Goal: Task Accomplishment & Management: Use online tool/utility

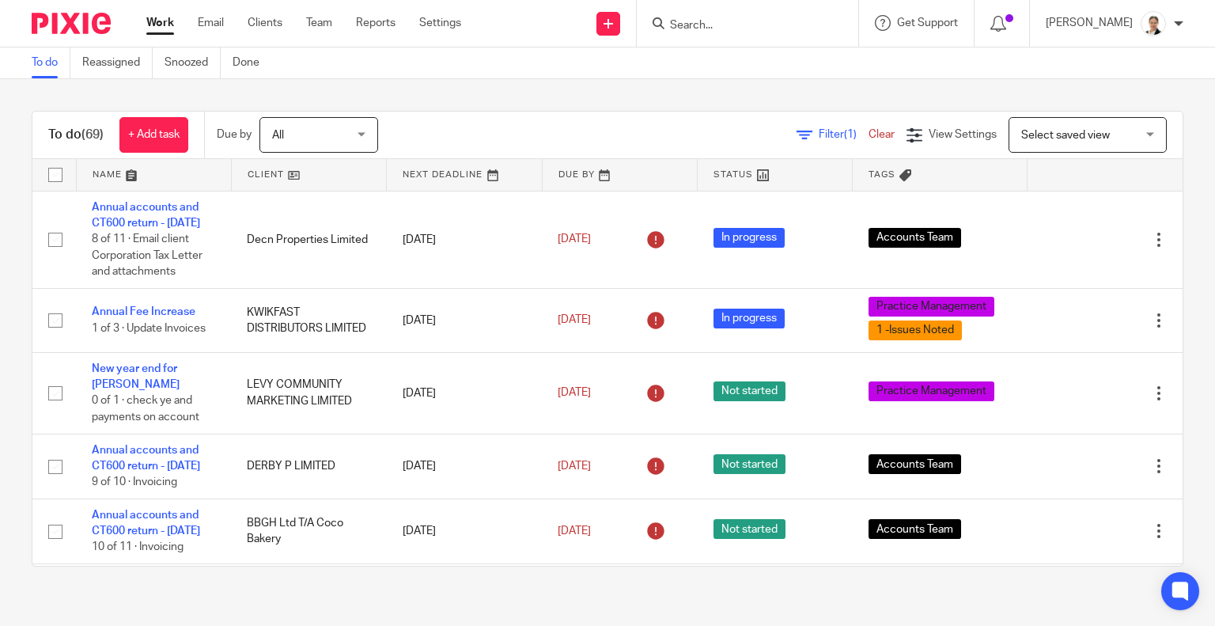
click at [819, 135] on span "Filter (1)" at bounding box center [844, 134] width 50 height 11
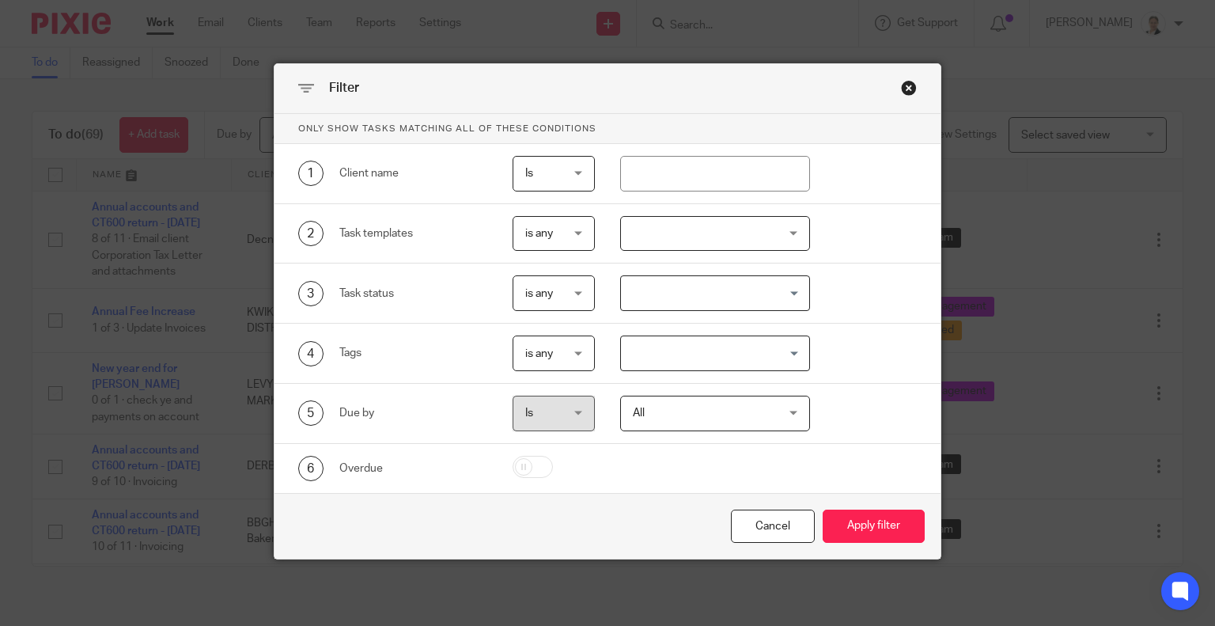
click at [642, 237] on div at bounding box center [715, 234] width 190 height 36
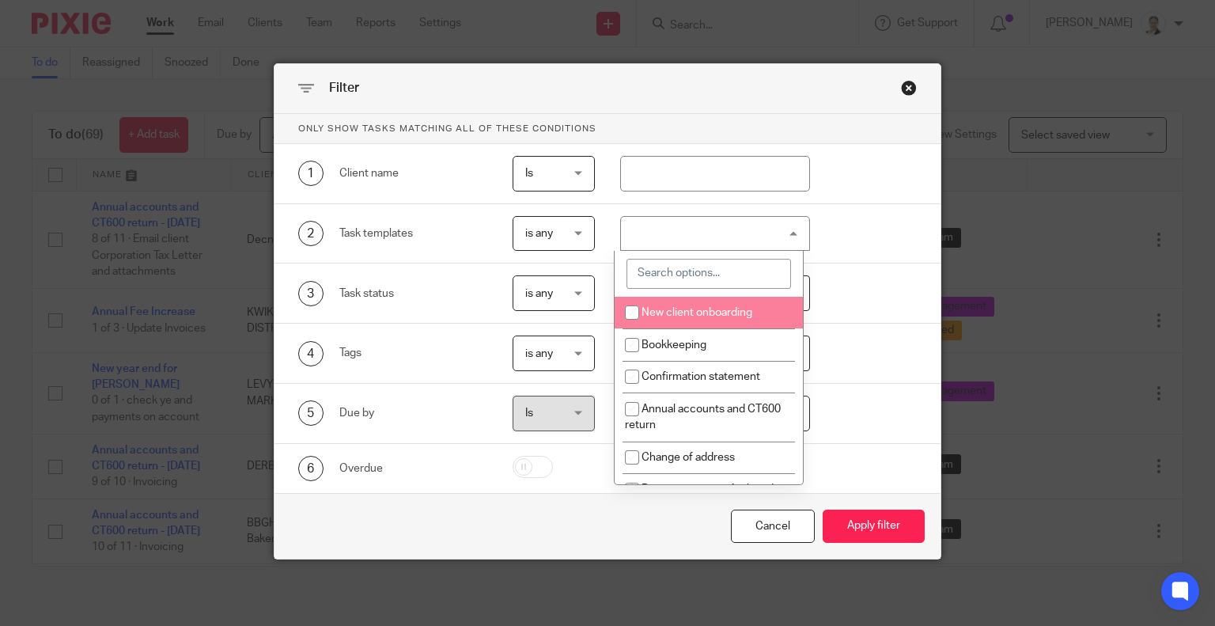
click at [654, 267] on input "search" at bounding box center [709, 274] width 165 height 30
type input "va"
click at [671, 305] on li "VAT - monthly" at bounding box center [709, 313] width 188 height 32
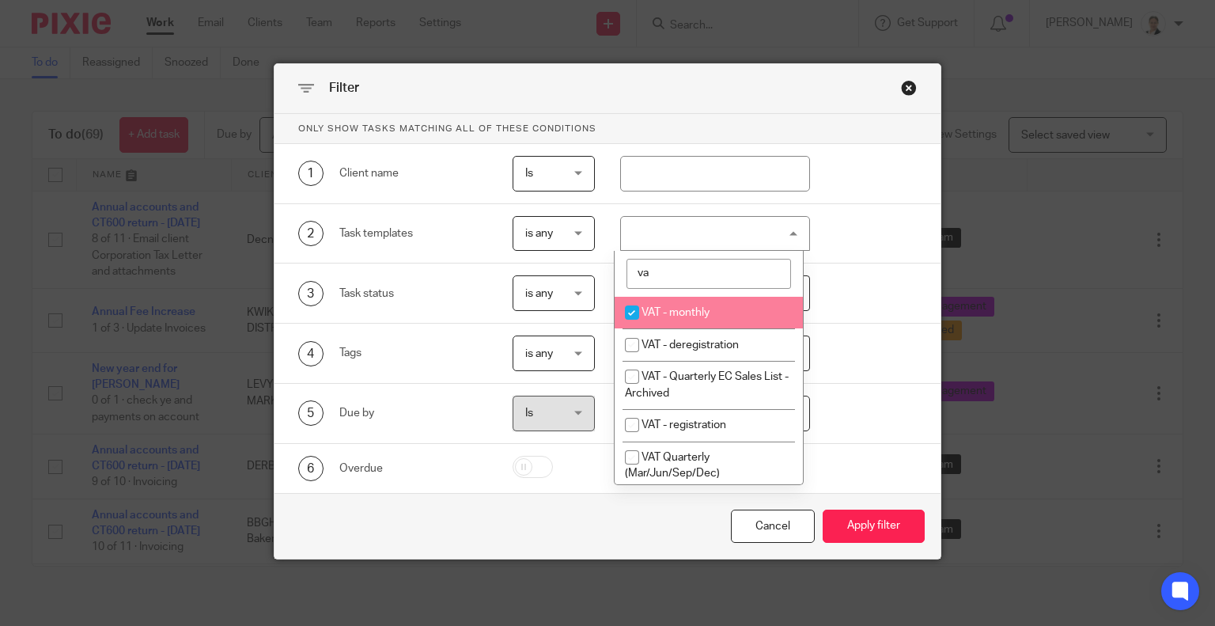
checkbox input "true"
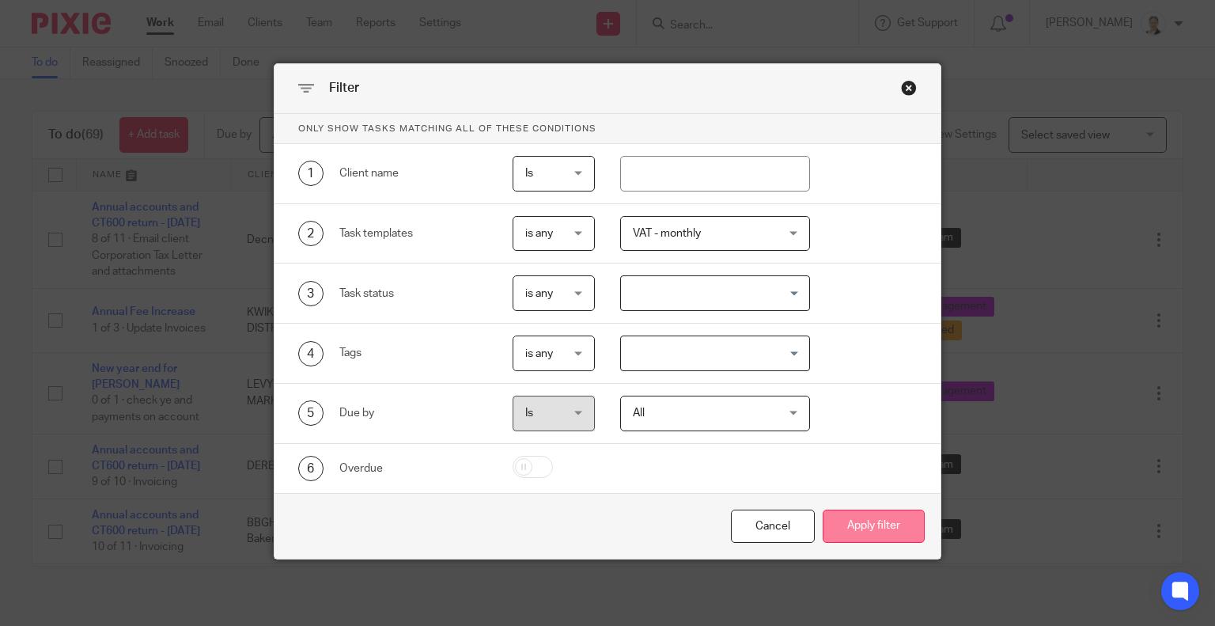
click at [891, 519] on button "Apply filter" at bounding box center [874, 527] width 102 height 34
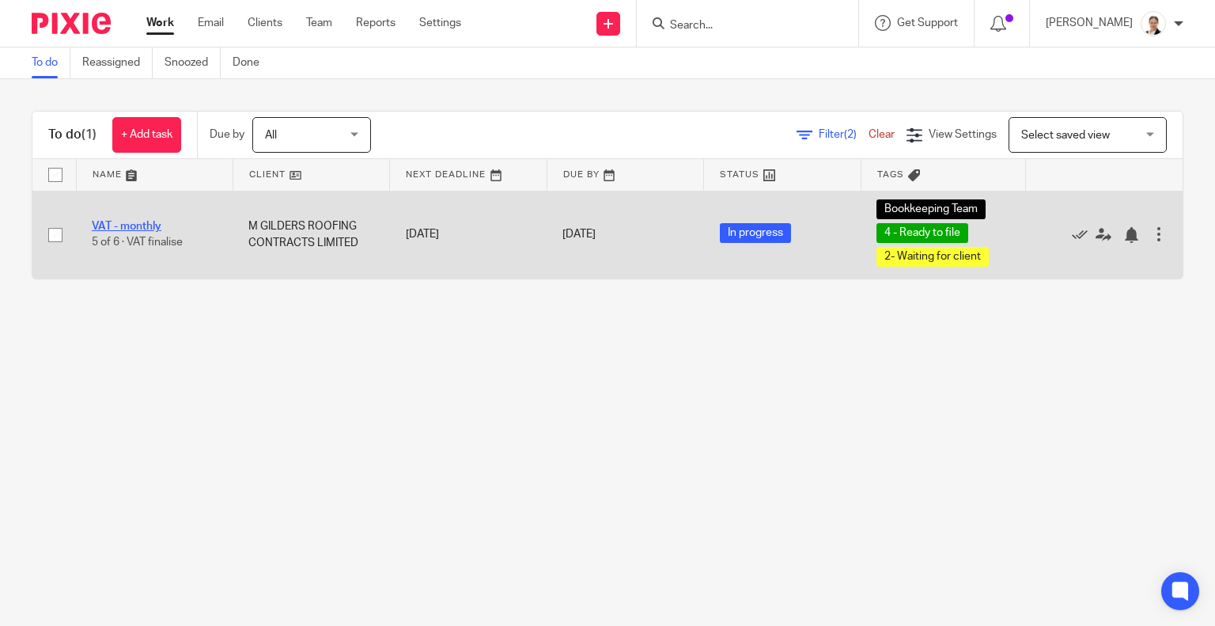
click at [136, 226] on link "VAT - monthly" at bounding box center [127, 226] width 70 height 11
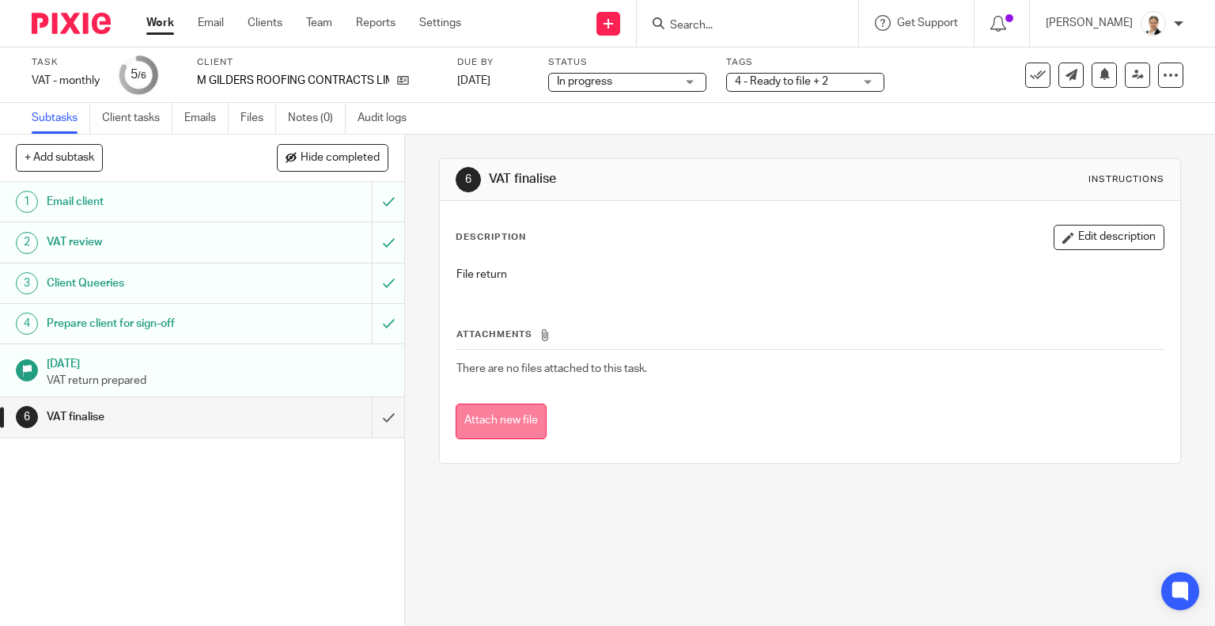
click at [513, 423] on button "Attach new file" at bounding box center [501, 422] width 91 height 36
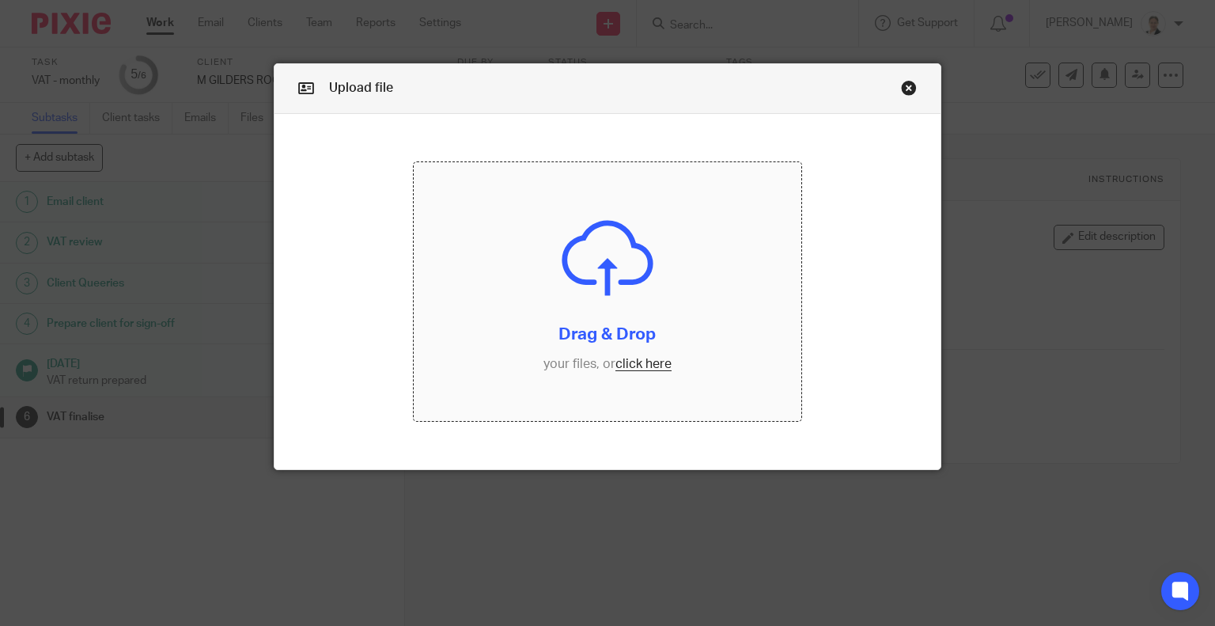
click at [649, 371] on input "file" at bounding box center [608, 291] width 388 height 259
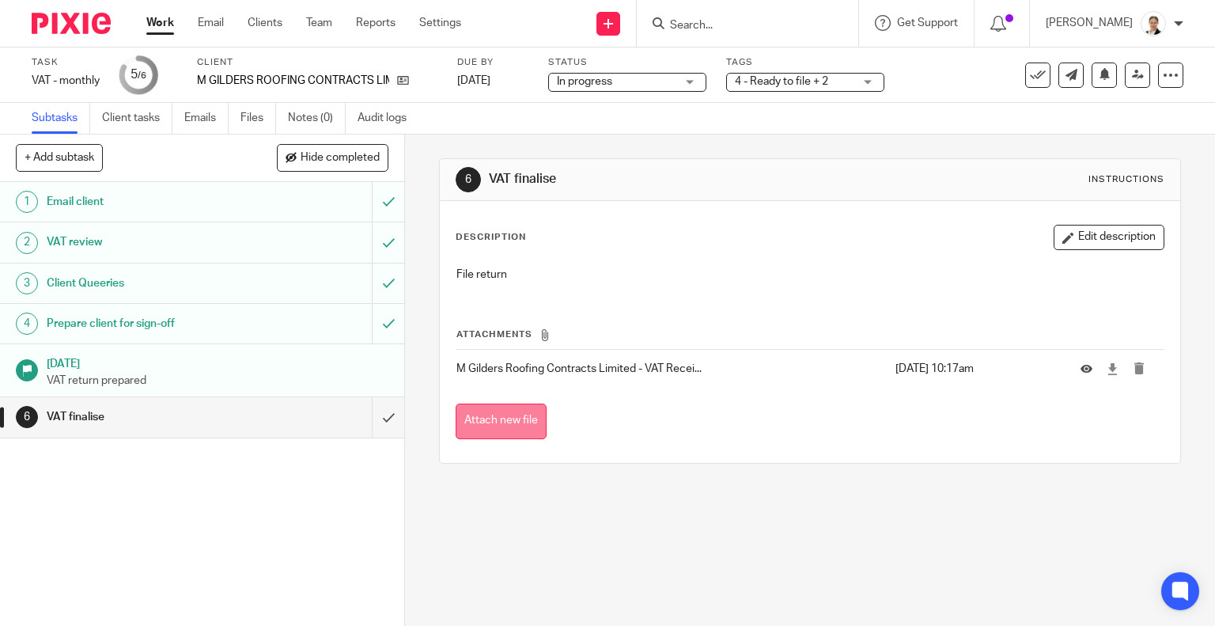
click at [494, 416] on button "Attach new file" at bounding box center [501, 422] width 91 height 36
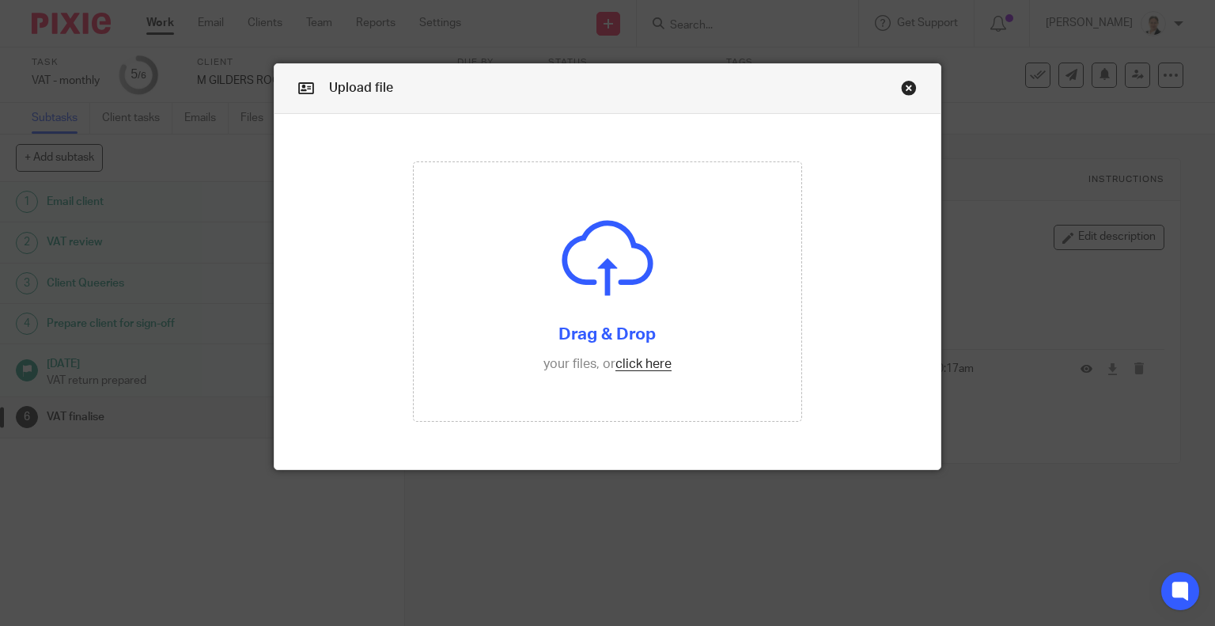
click at [905, 89] on link "Close this dialog window" at bounding box center [909, 90] width 16 height 21
click at [904, 89] on link "Close this dialog window" at bounding box center [909, 90] width 16 height 21
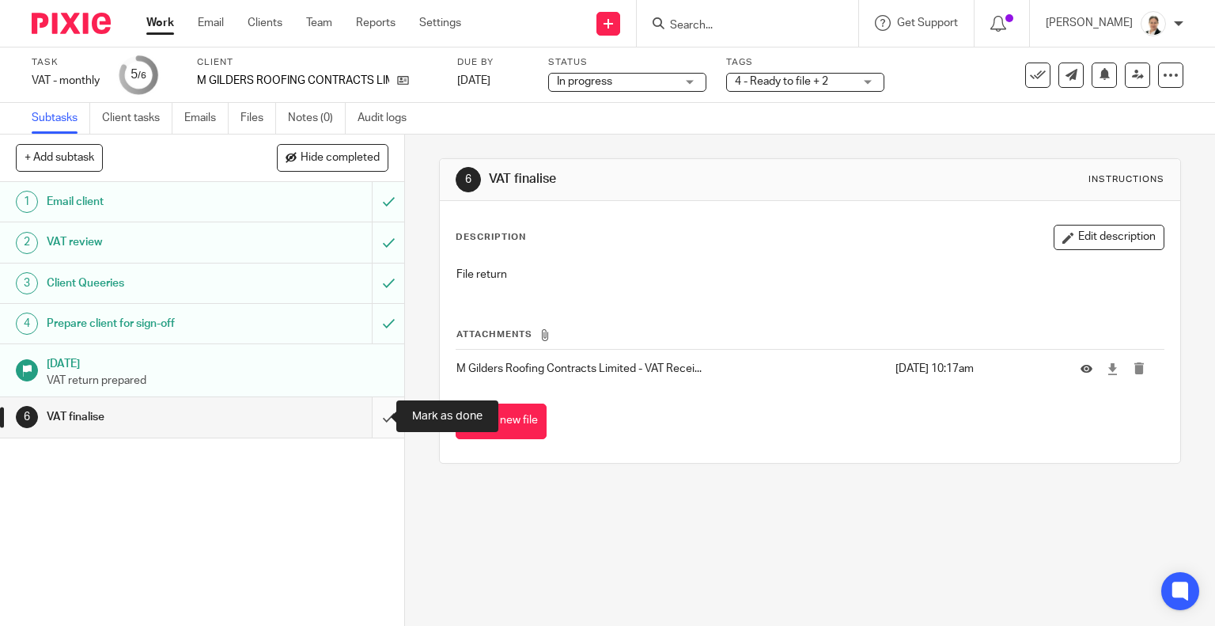
click at [370, 420] on input "submit" at bounding box center [202, 417] width 404 height 40
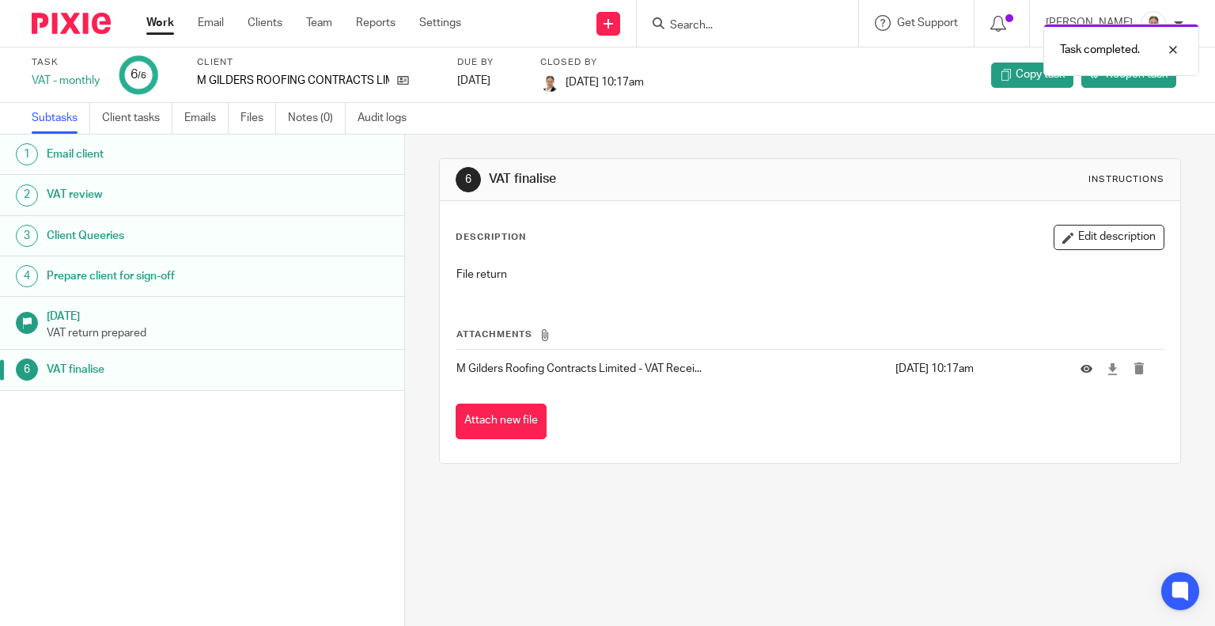
click at [161, 20] on link "Work" at bounding box center [160, 23] width 28 height 16
